Goal: Task Accomplishment & Management: Complete application form

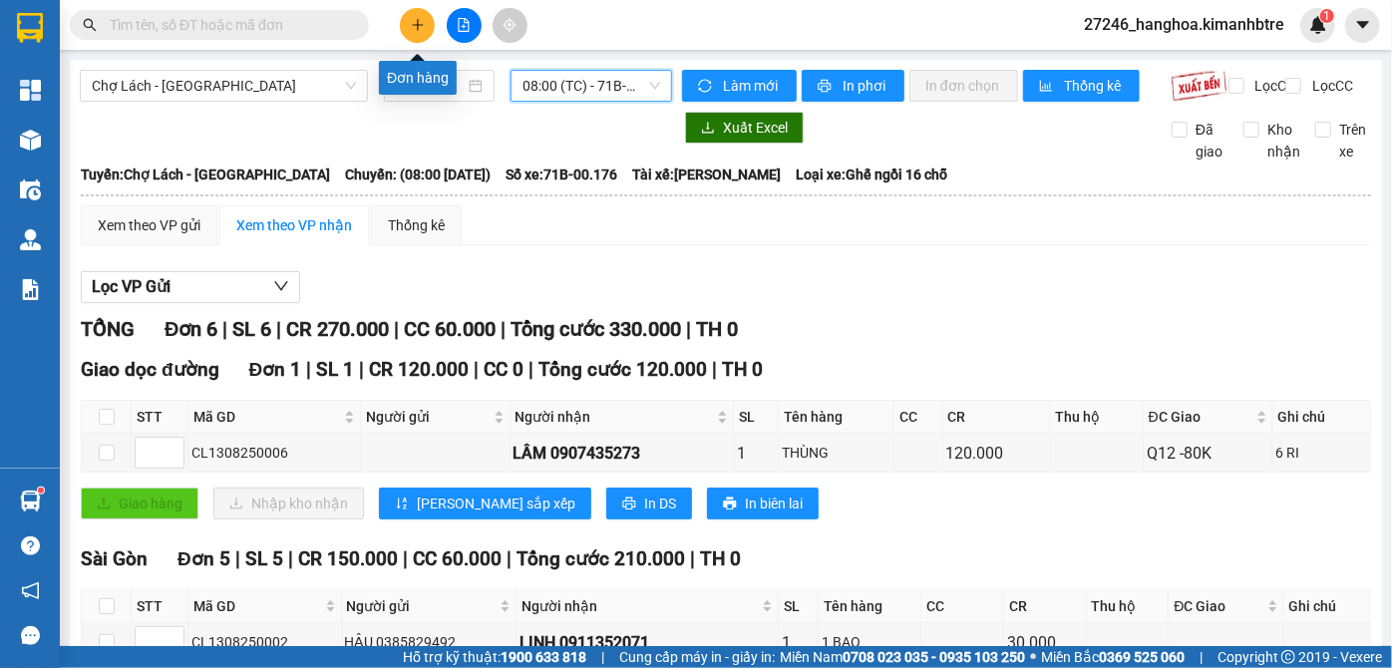
click at [415, 32] on button at bounding box center [417, 25] width 35 height 35
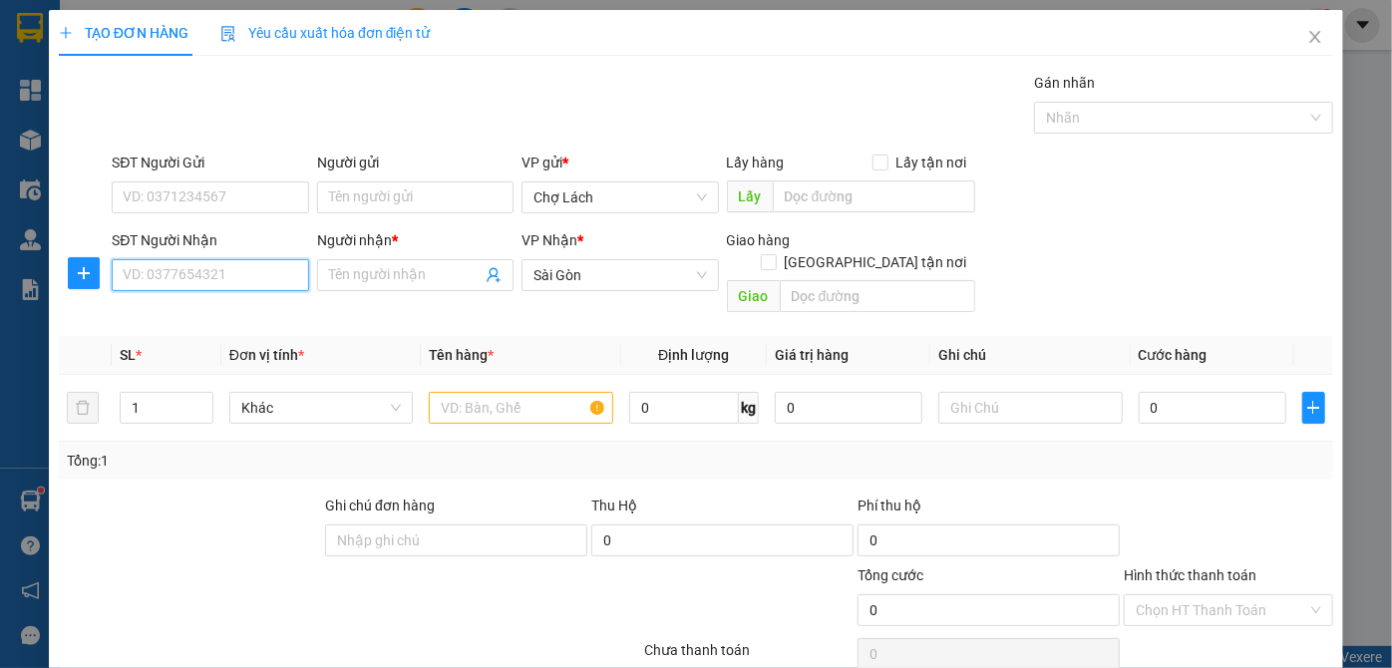
click at [188, 278] on input "SĐT Người Nhận" at bounding box center [210, 275] width 196 height 32
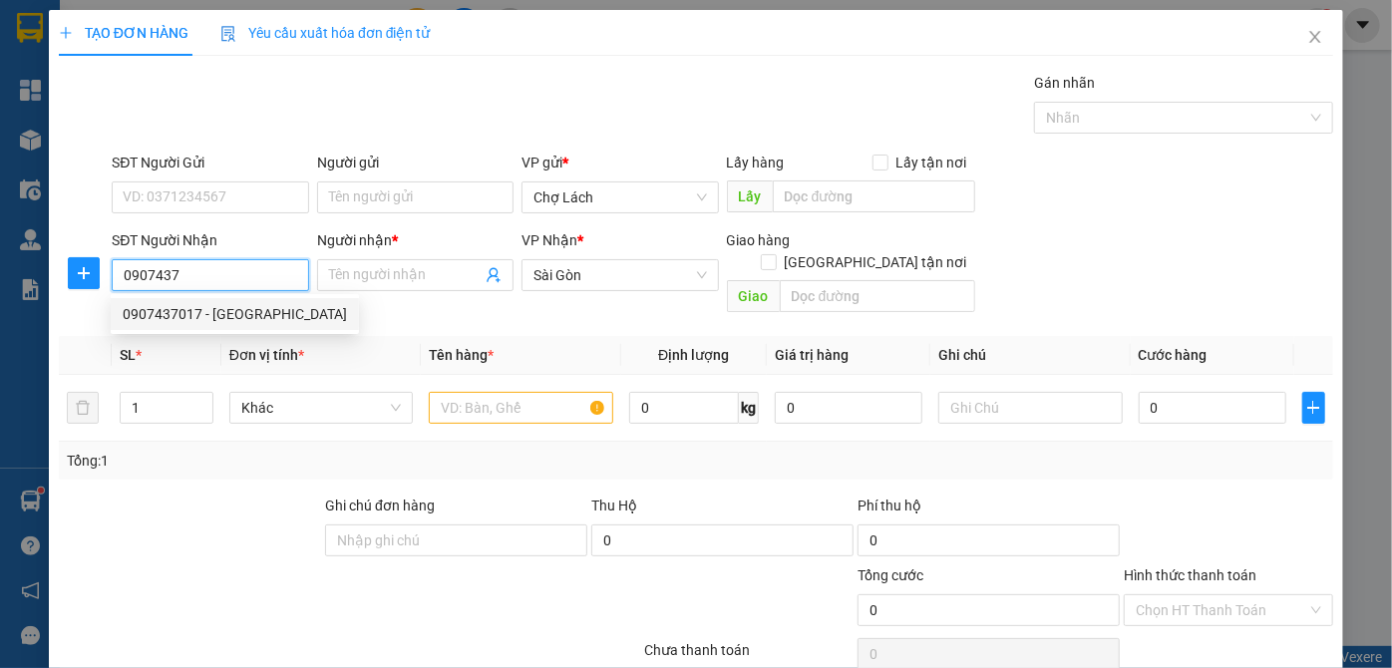
click at [192, 313] on div "0907437017 - [GEOGRAPHIC_DATA]" at bounding box center [235, 314] width 224 height 22
type input "0907437017"
type input "GIANG"
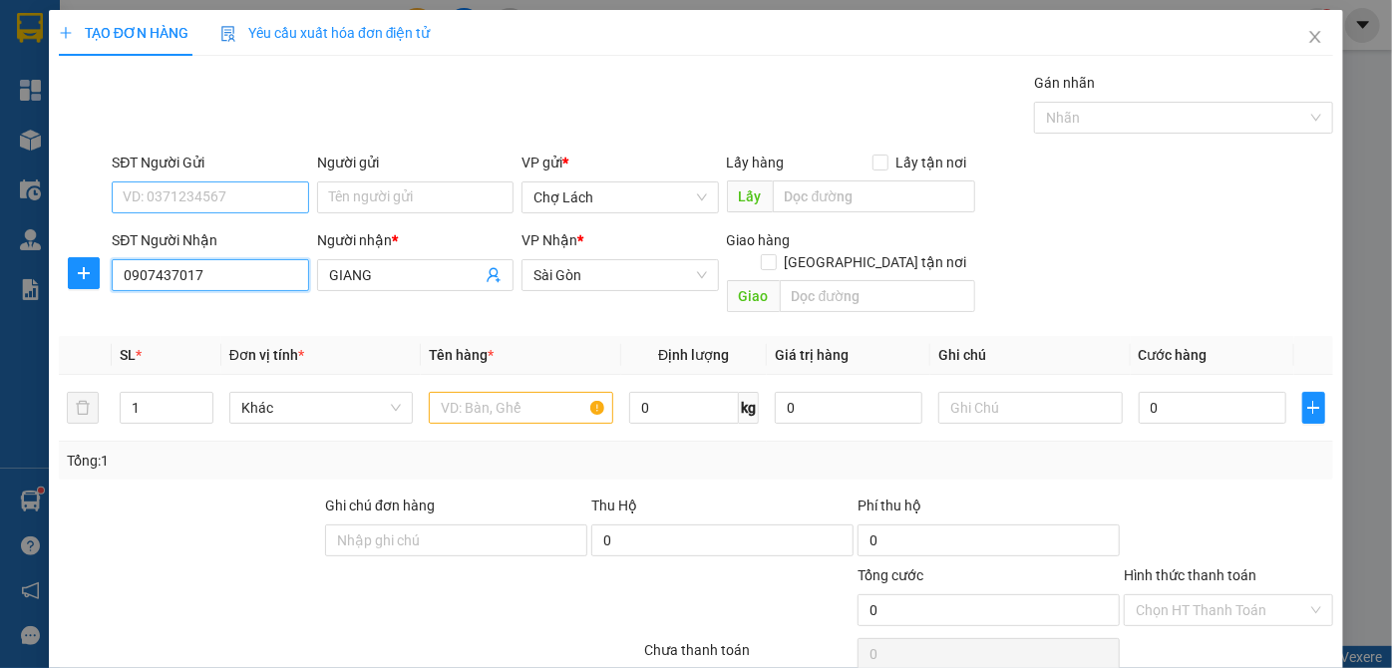
type input "0907437017"
click at [194, 194] on input "SĐT Người Gửi" at bounding box center [210, 198] width 196 height 32
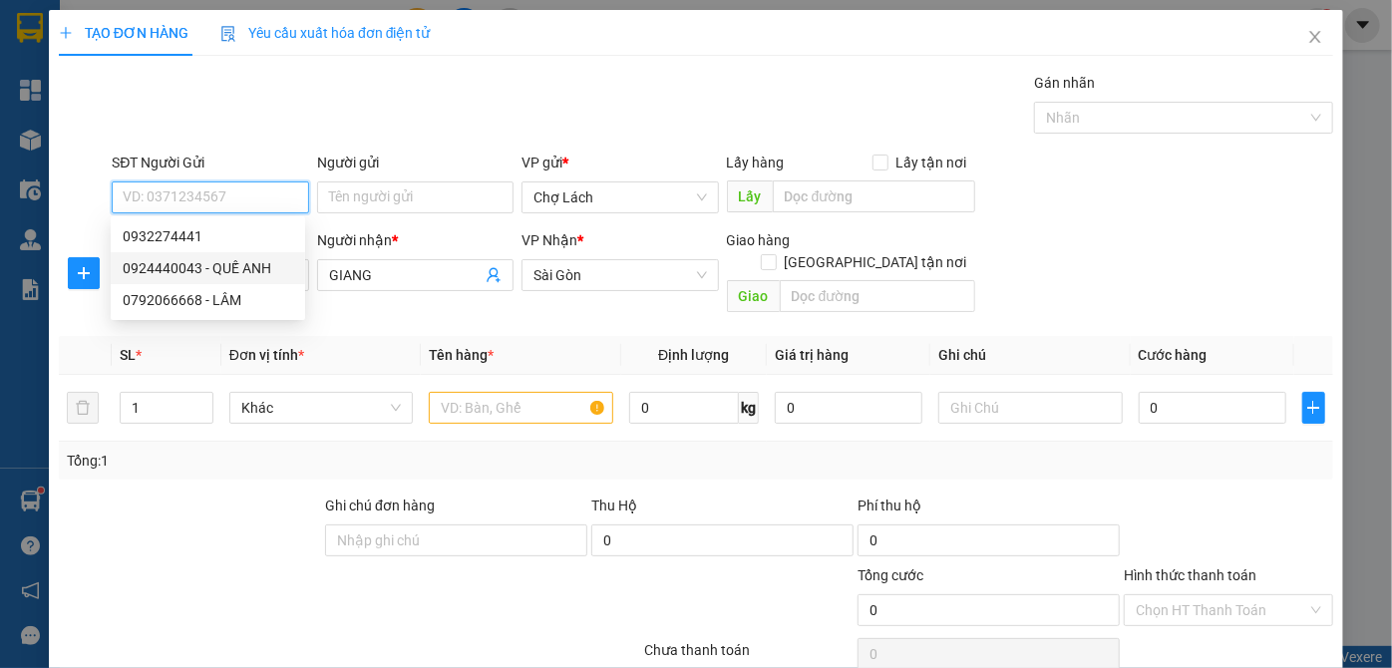
click at [208, 274] on div "0924440043 - QUẾ ANH" at bounding box center [208, 268] width 171 height 22
type input "0924440043"
type input "QUẾ ANH"
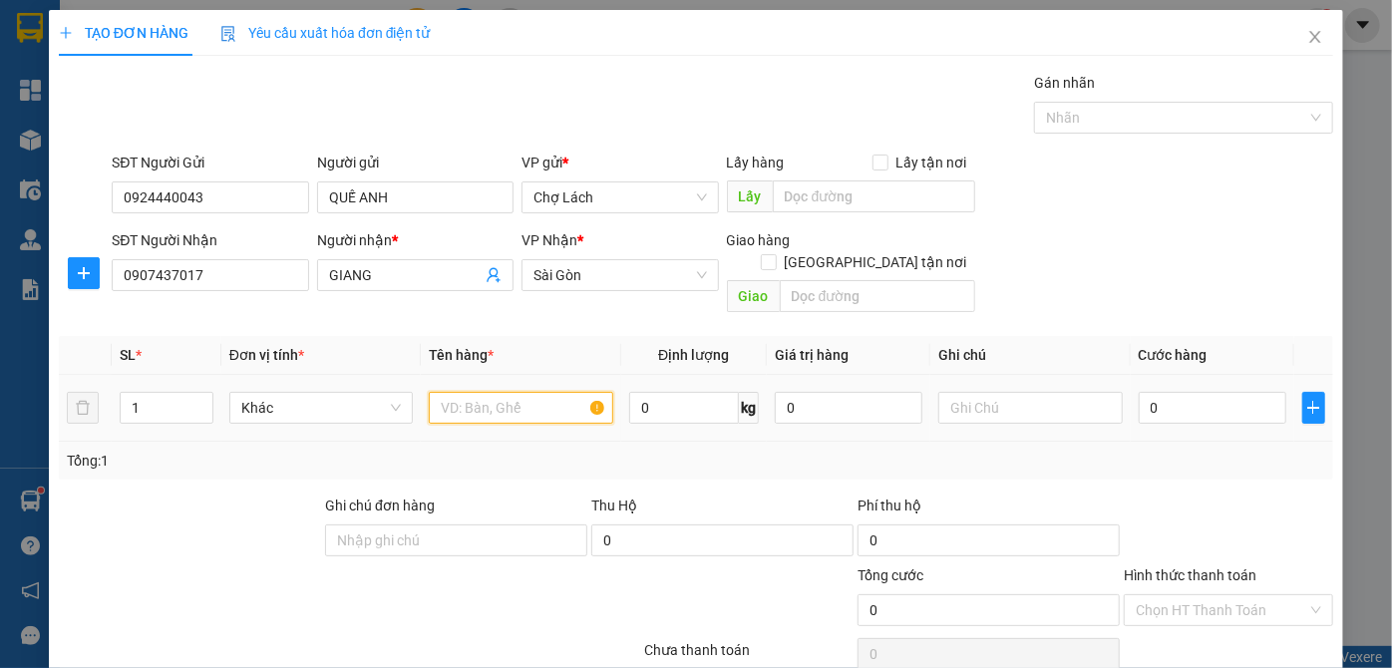
click at [498, 392] on input "text" at bounding box center [521, 408] width 185 height 32
type input "CAVET XE"
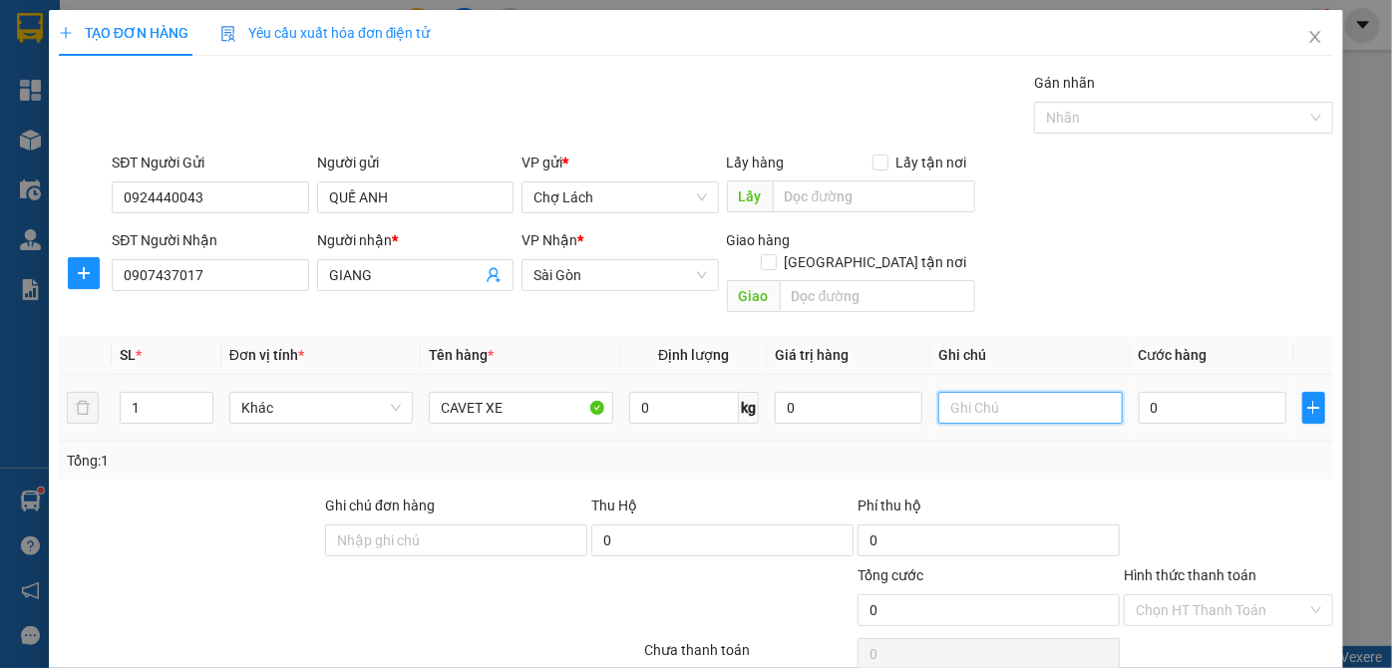
click at [992, 392] on input "text" at bounding box center [1031, 408] width 185 height 32
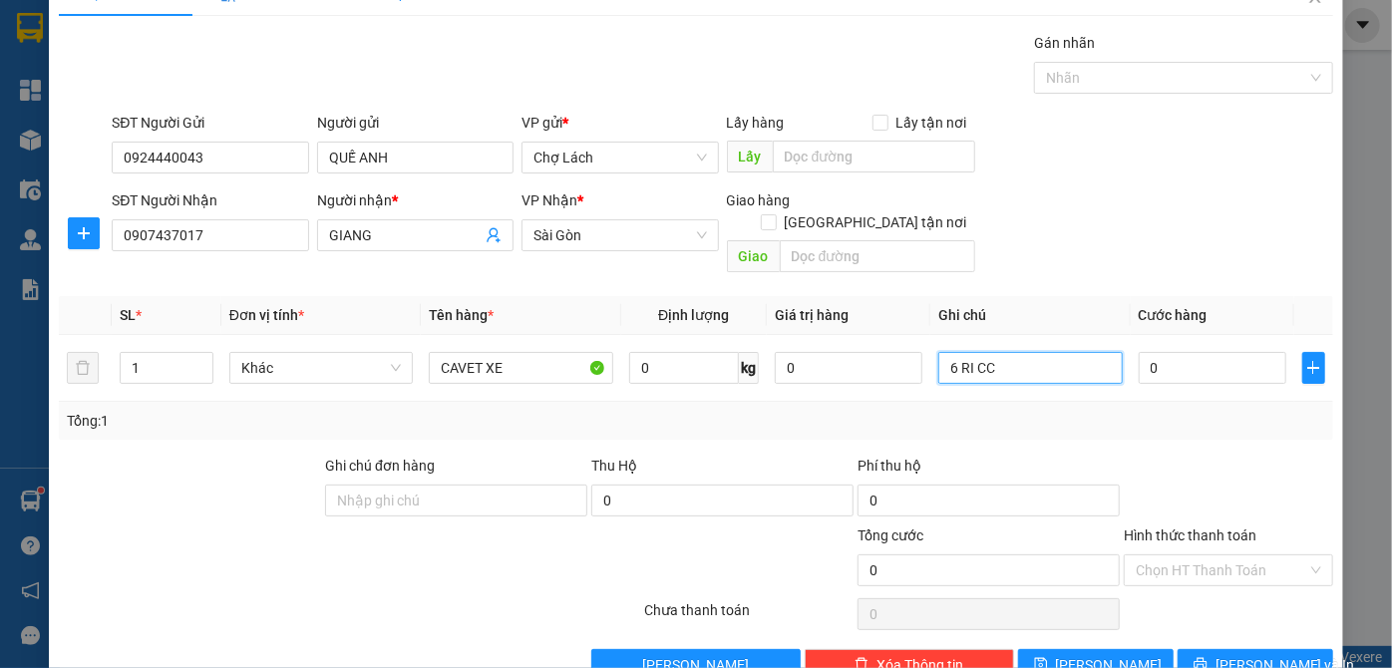
scroll to position [67, 0]
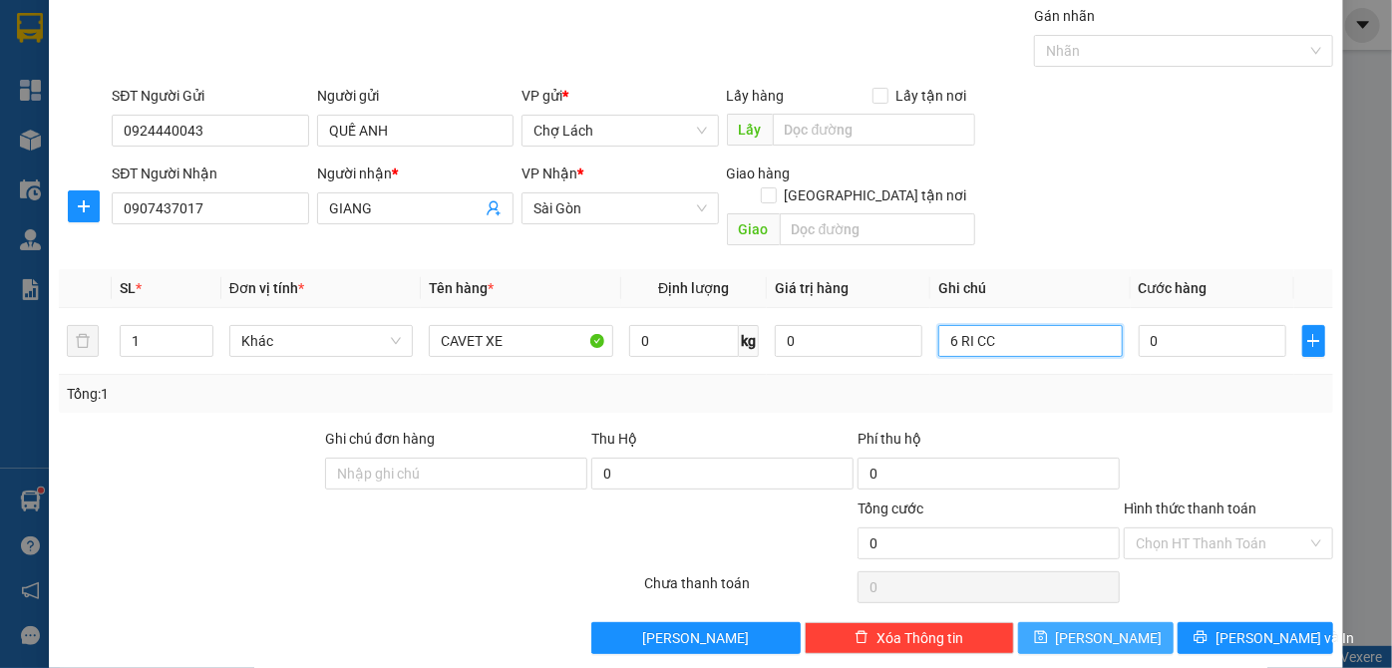
type input "6 RI CC"
click at [1140, 622] on button "[PERSON_NAME]" at bounding box center [1096, 638] width 156 height 32
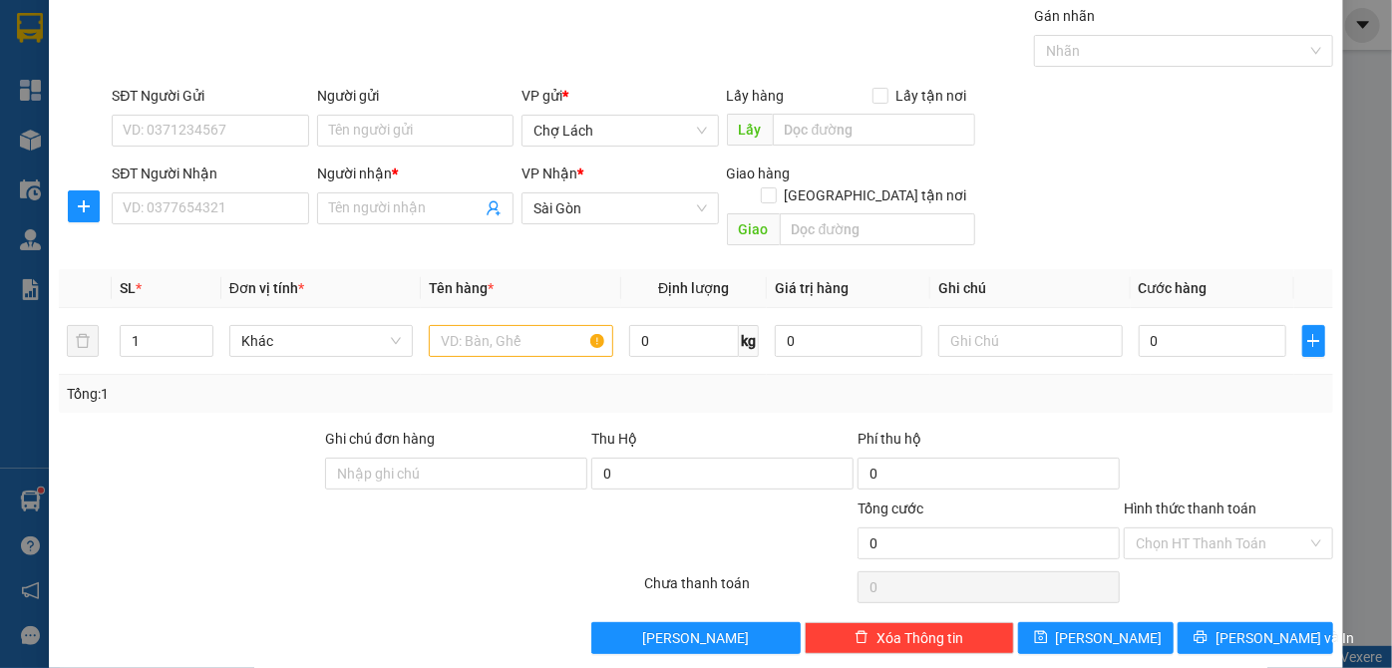
scroll to position [0, 0]
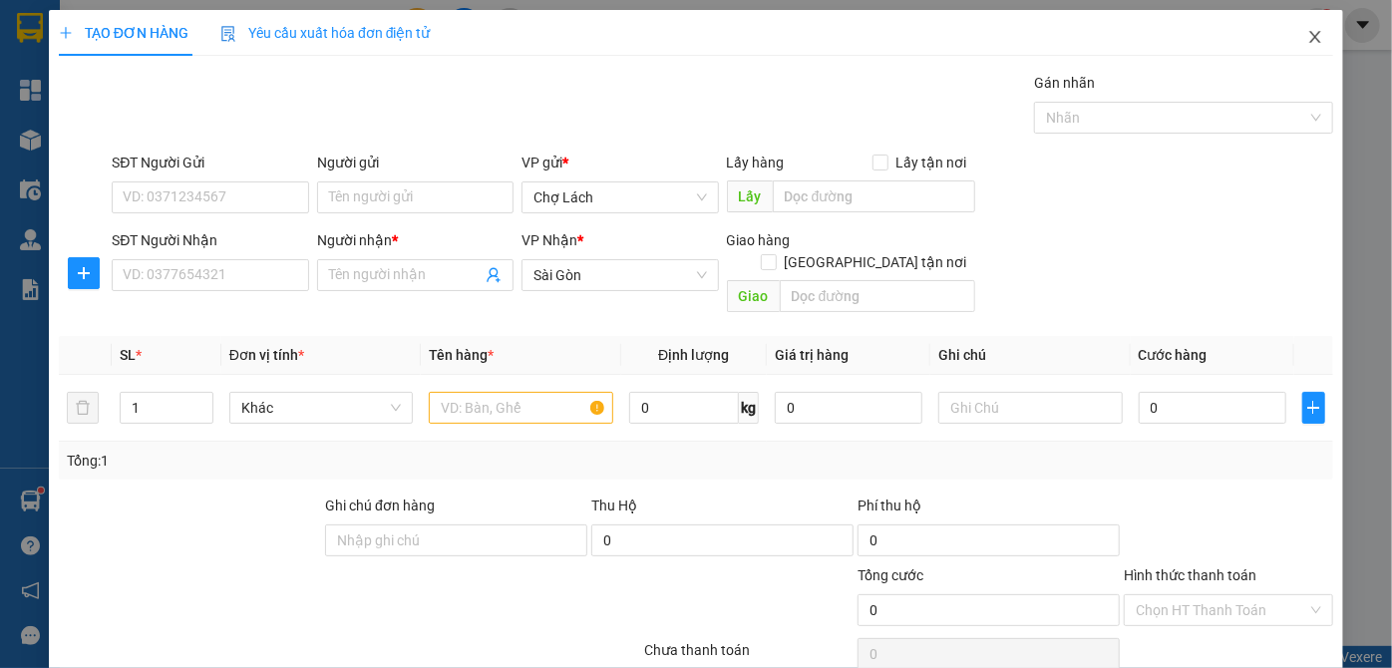
click at [1314, 44] on span "Close" at bounding box center [1316, 38] width 56 height 56
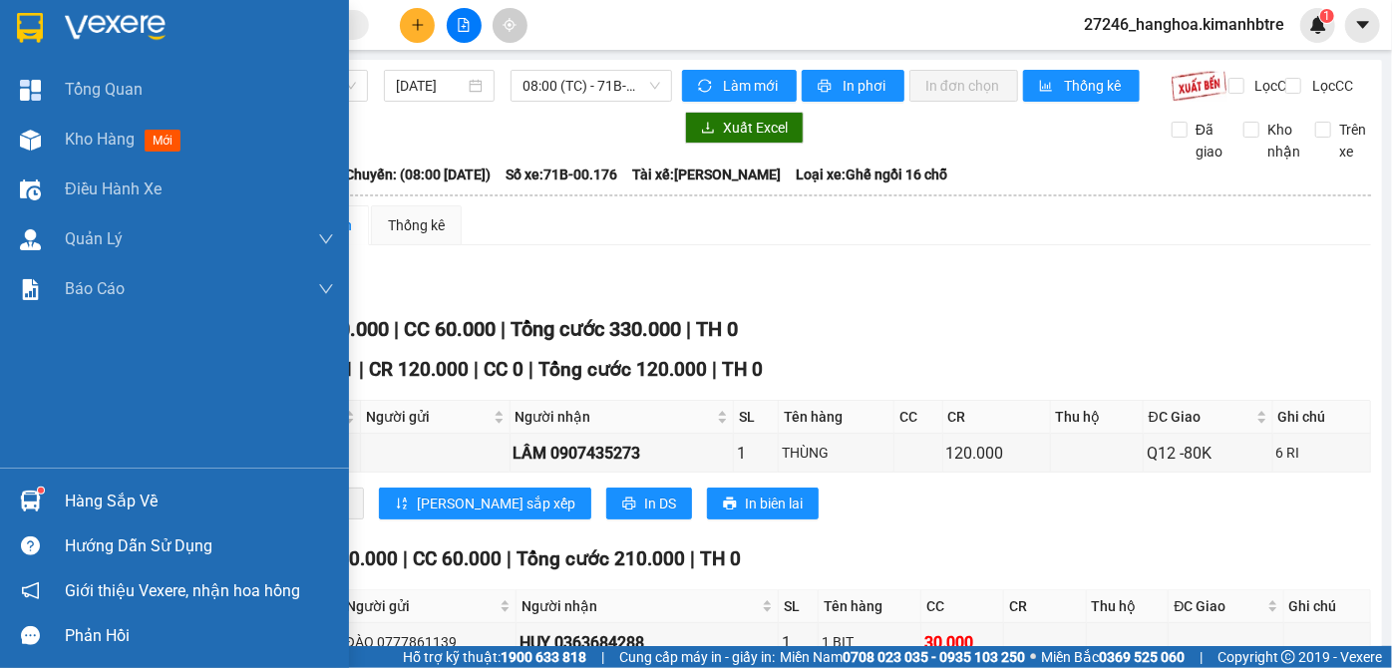
click at [70, 145] on div "Chợ Lách - [GEOGRAPHIC_DATA] [DATE] 08:00 (TC) - 71B-00.176 Làm mới In phơi In …" at bounding box center [726, 485] width 1313 height 851
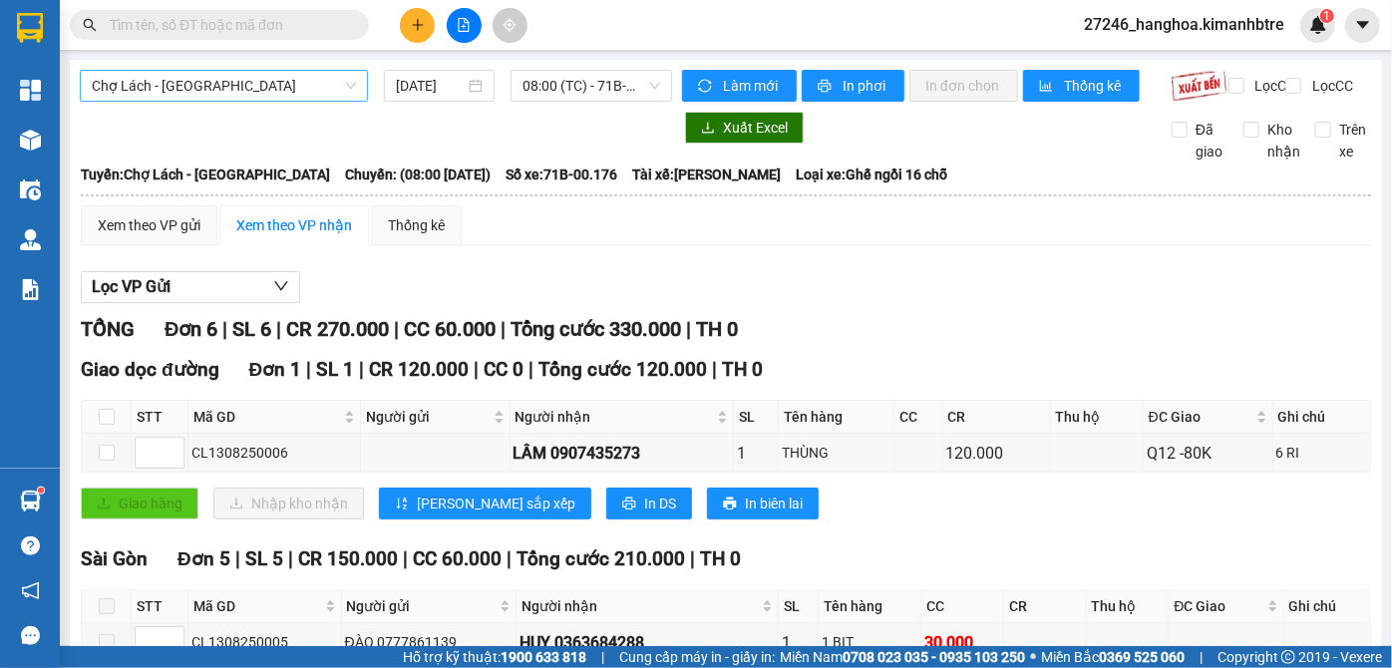
click at [325, 81] on span "Chợ Lách - [GEOGRAPHIC_DATA]" at bounding box center [224, 86] width 264 height 30
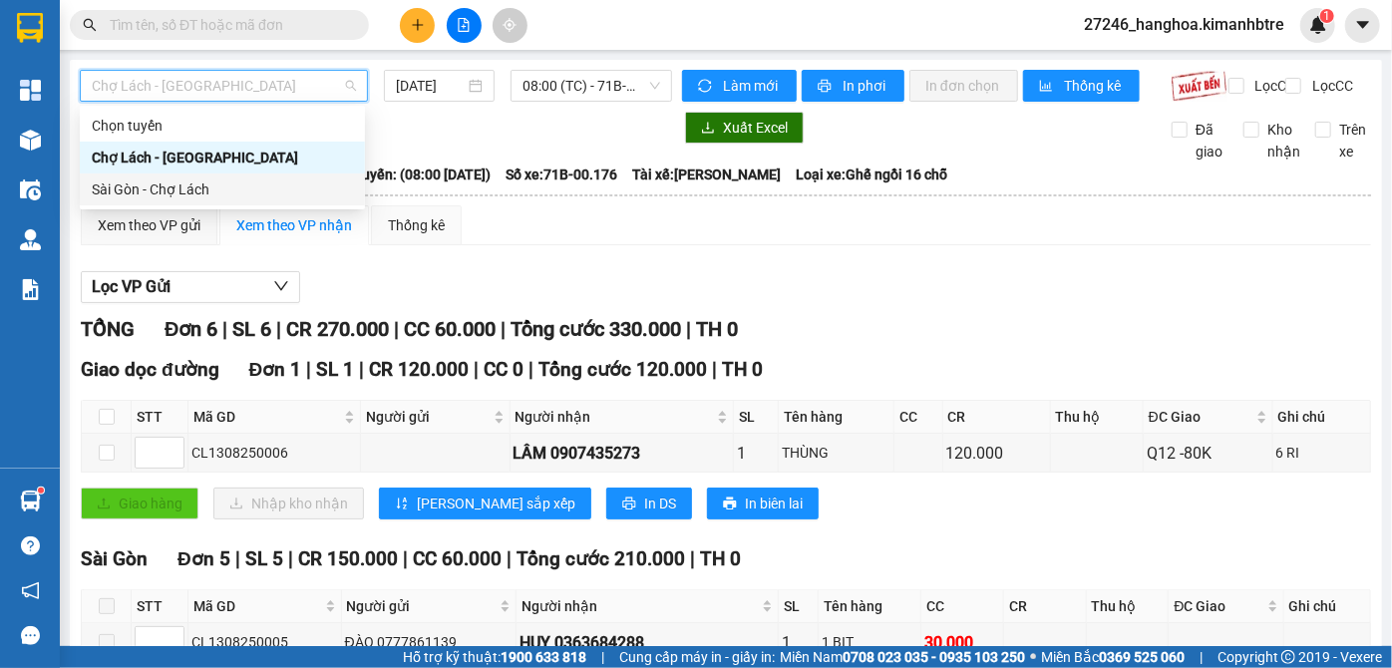
drag, startPoint x: 241, startPoint y: 188, endPoint x: 258, endPoint y: 176, distance: 20.8
click at [242, 189] on div "Sài Gòn - Chợ Lách" at bounding box center [222, 190] width 261 height 22
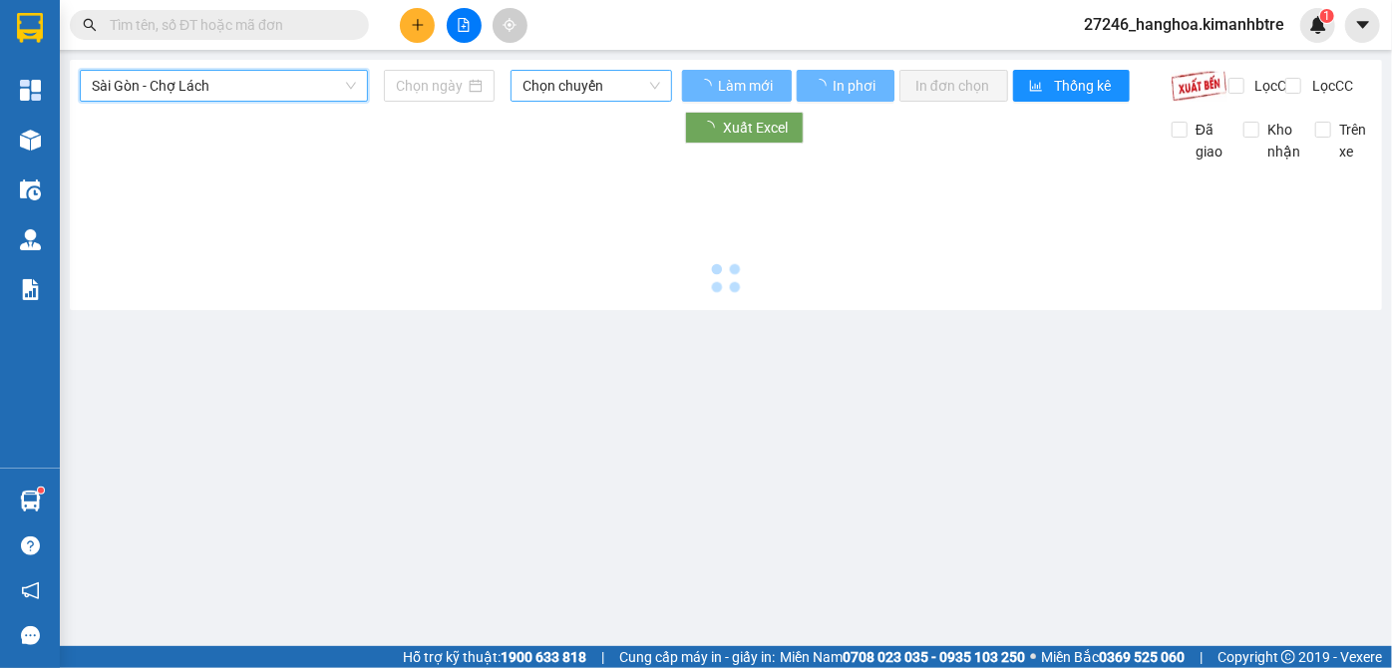
type input "[DATE]"
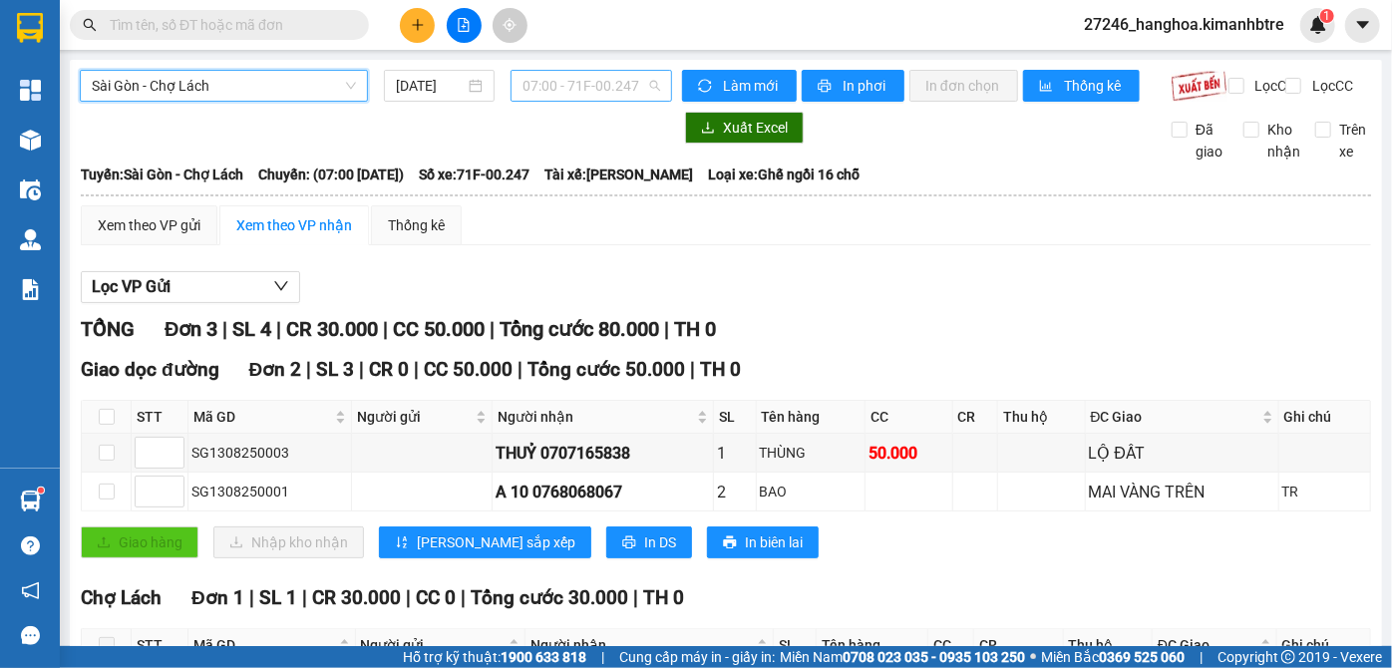
click at [607, 76] on span "07:00 - 71F-00.247" at bounding box center [592, 86] width 138 height 30
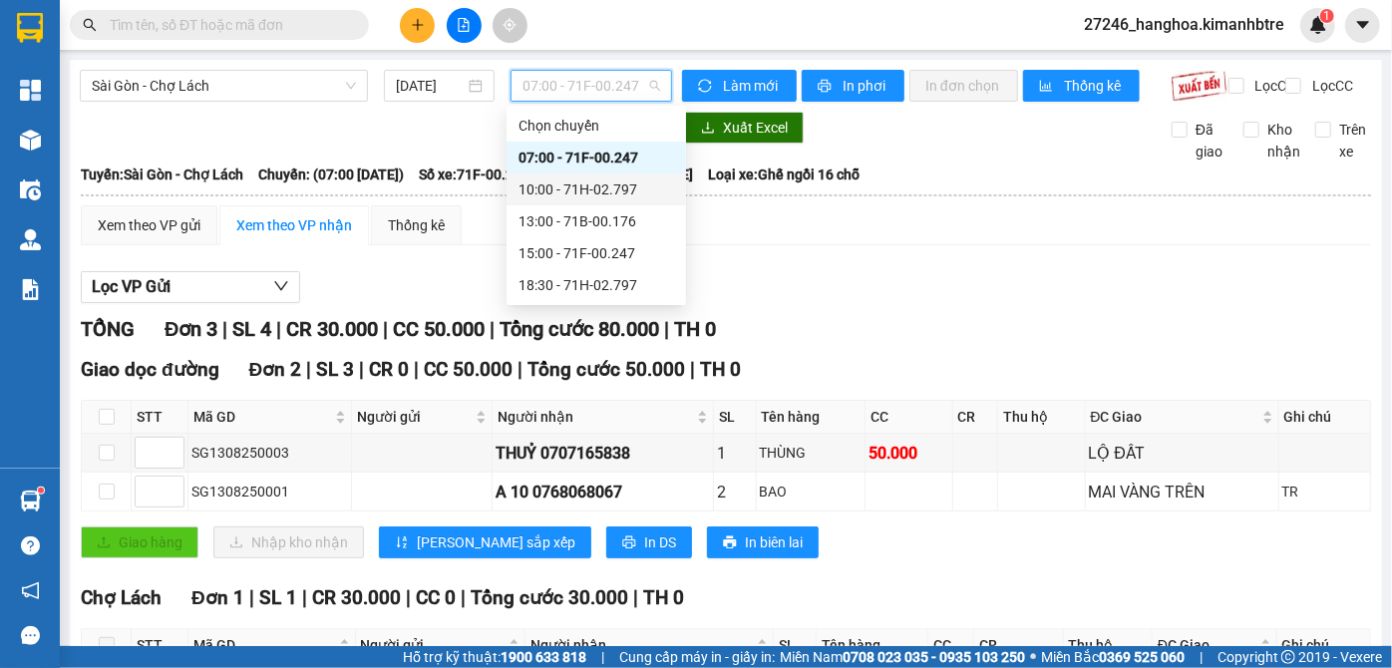
click at [597, 184] on div "10:00 - 71H-02.797" at bounding box center [597, 190] width 156 height 22
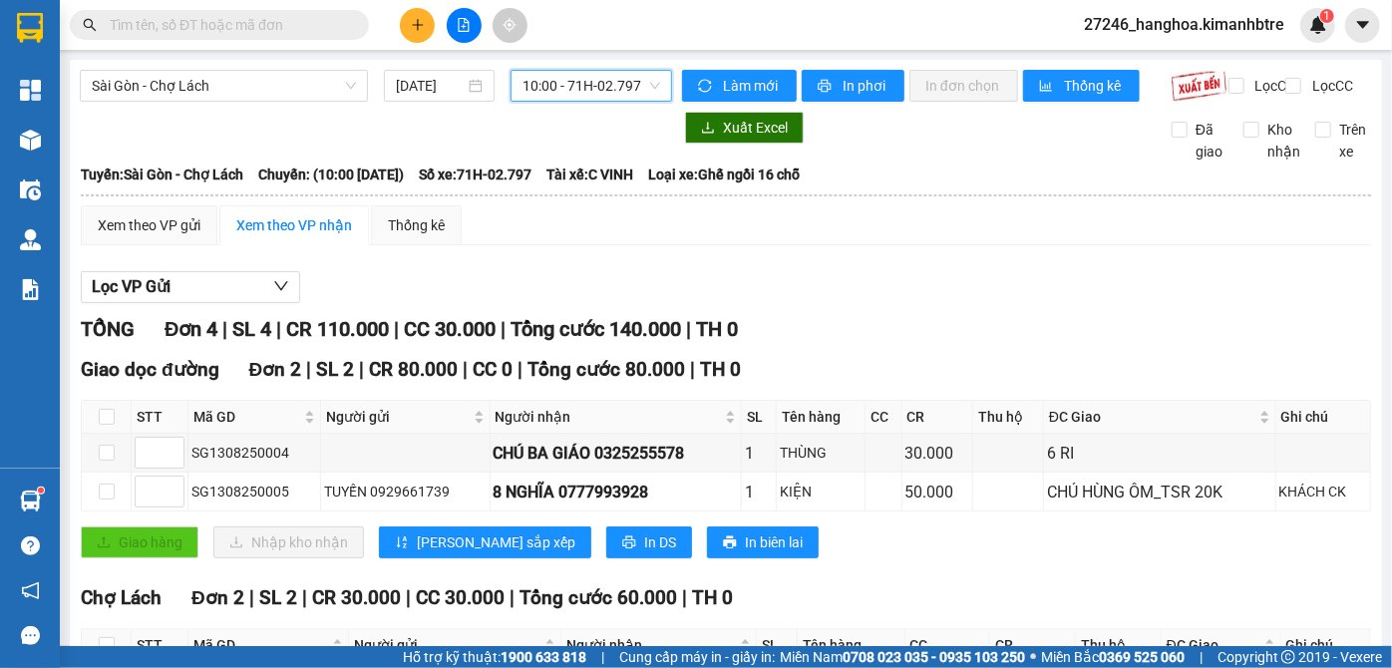
click at [280, 24] on input "text" at bounding box center [227, 25] width 235 height 22
click at [615, 78] on span "10:00 - 71H-02.797" at bounding box center [592, 86] width 138 height 30
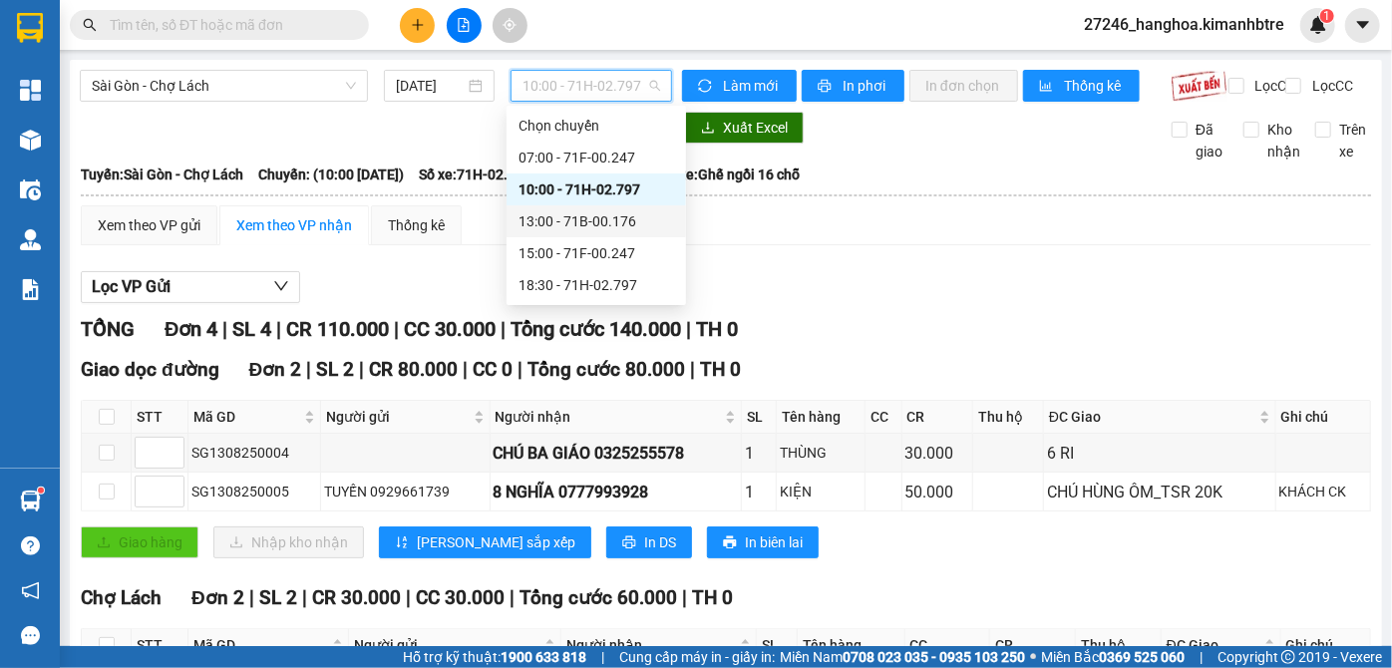
click at [576, 214] on div "13:00 - 71B-00.176" at bounding box center [597, 221] width 156 height 22
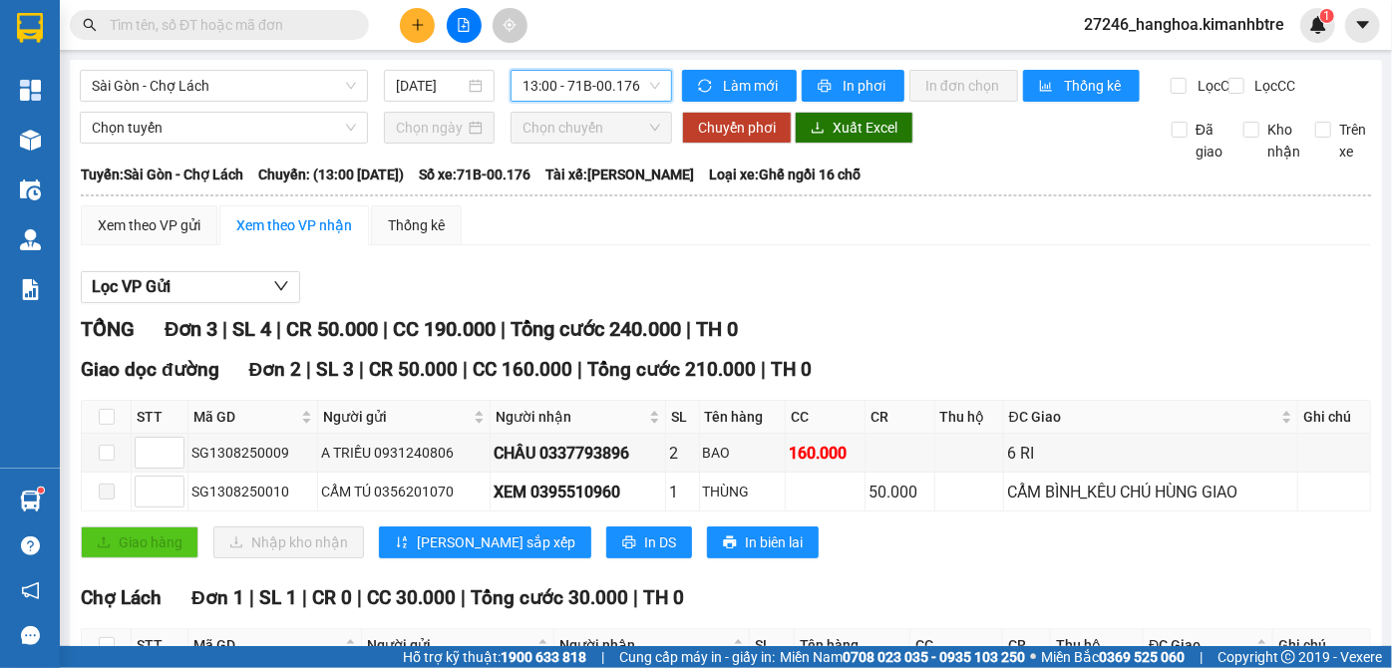
click at [606, 86] on span "13:00 - 71B-00.176" at bounding box center [592, 86] width 138 height 30
click at [270, 20] on input "text" at bounding box center [227, 25] width 235 height 22
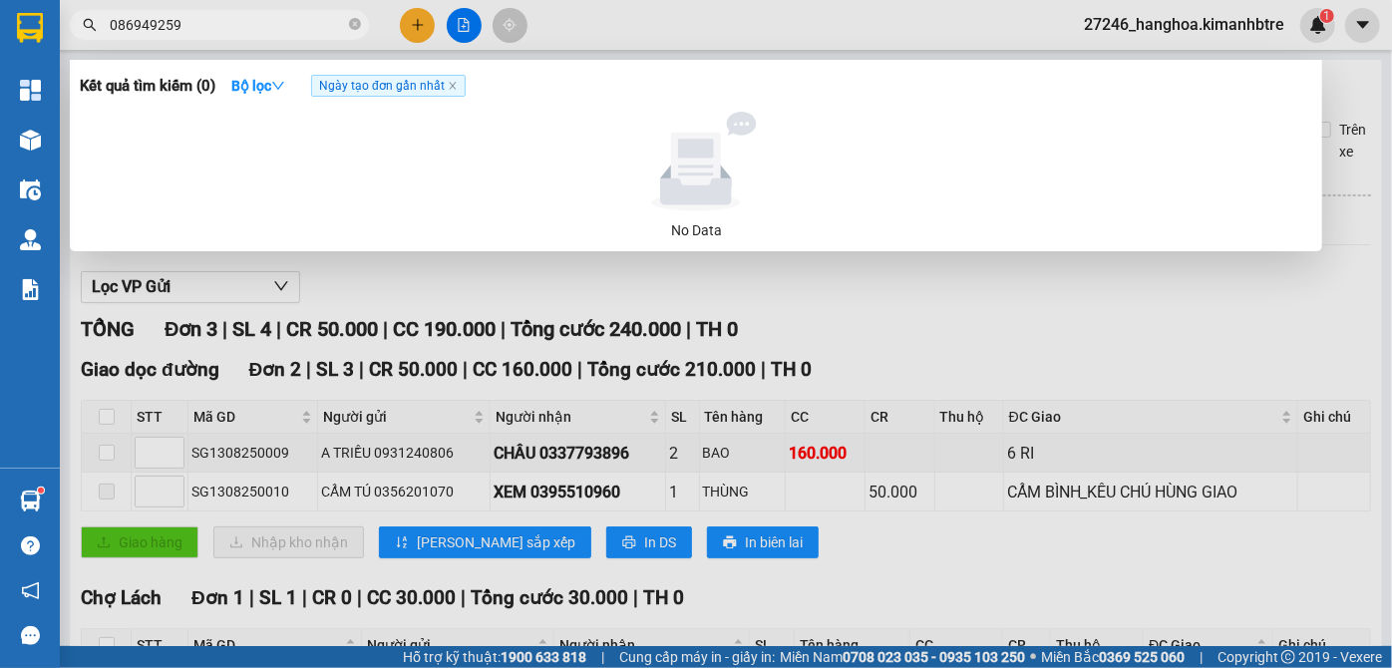
click at [136, 28] on input "086949259" at bounding box center [227, 25] width 235 height 22
click at [139, 26] on input "086949259" at bounding box center [227, 25] width 235 height 22
click at [146, 26] on input "086949259" at bounding box center [227, 25] width 235 height 22
click at [140, 29] on input "086949259" at bounding box center [227, 25] width 235 height 22
type input "0869649259"
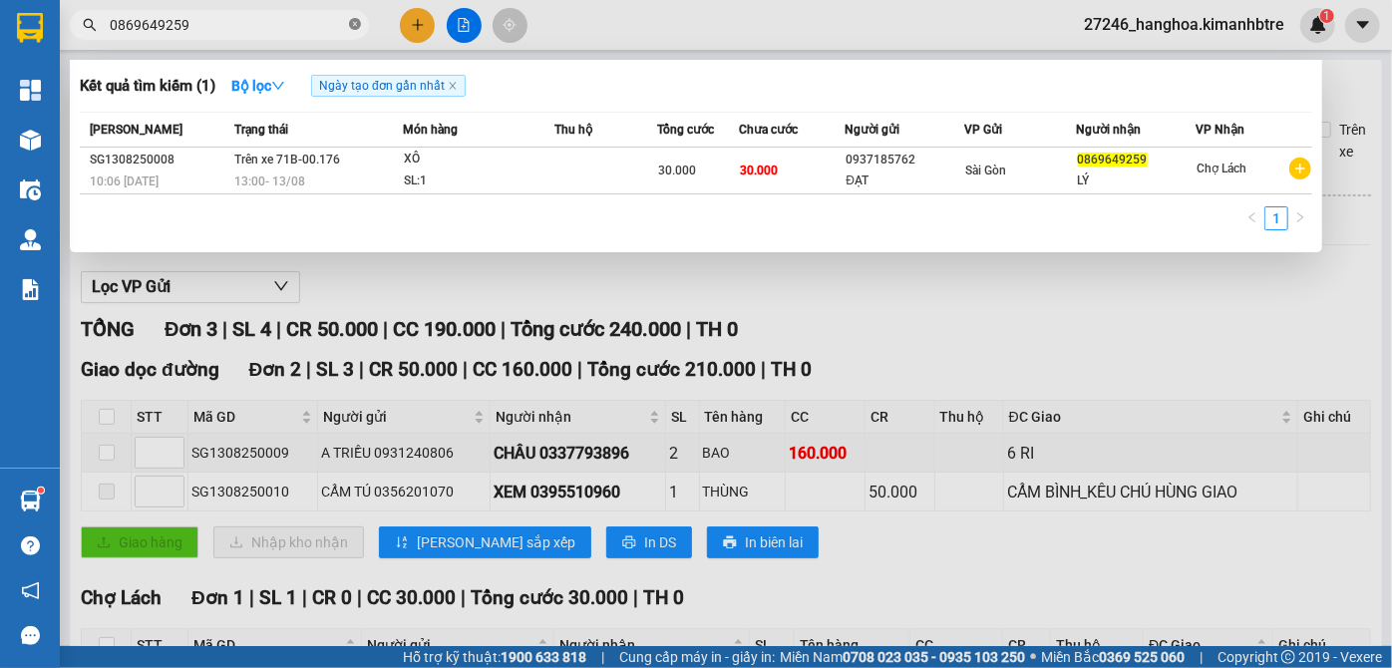
click at [351, 22] on icon "close-circle" at bounding box center [355, 24] width 12 height 12
